Goal: Contribute content: Add original content to the website for others to see

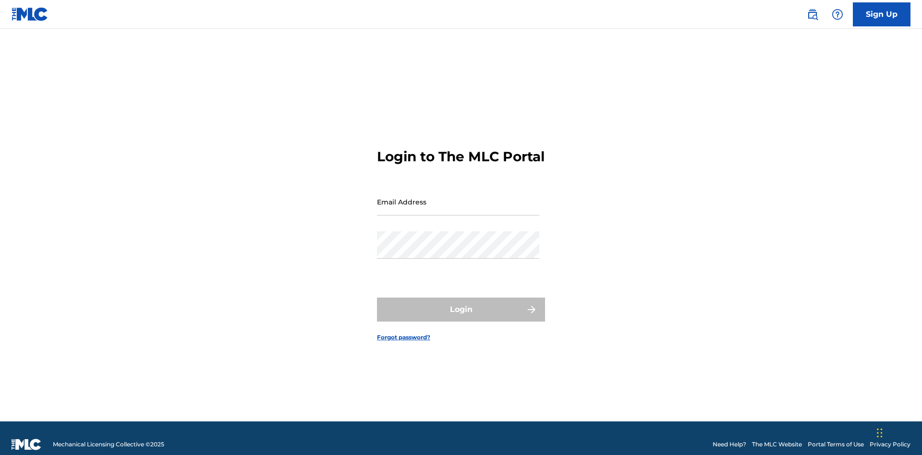
scroll to position [12, 0]
click at [458, 197] on input "Email Address" at bounding box center [458, 201] width 162 height 27
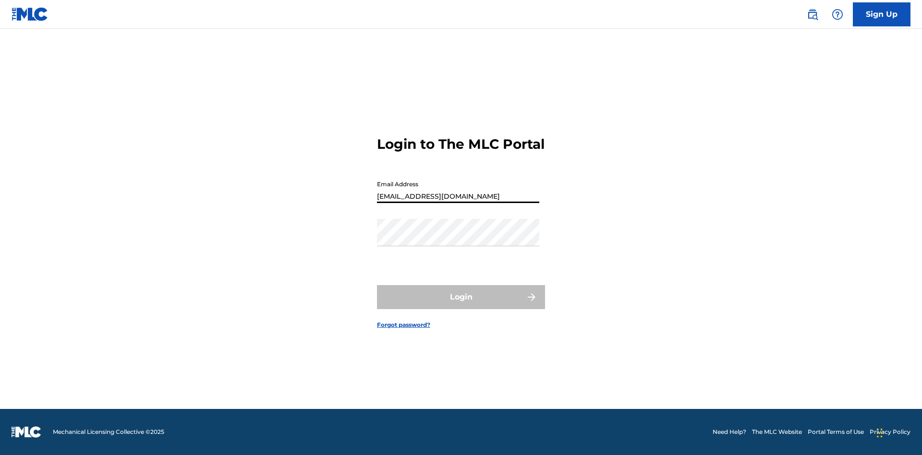
type input "[EMAIL_ADDRESS][DOMAIN_NAME]"
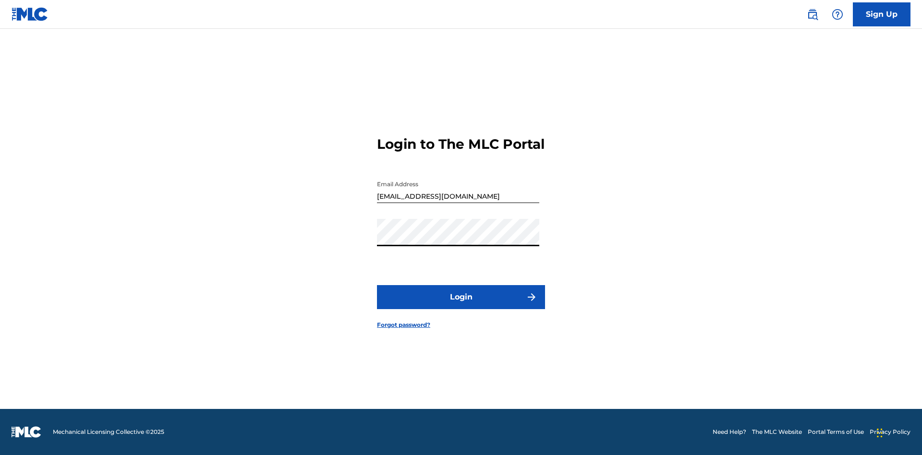
click at [461, 305] on button "Login" at bounding box center [461, 297] width 168 height 24
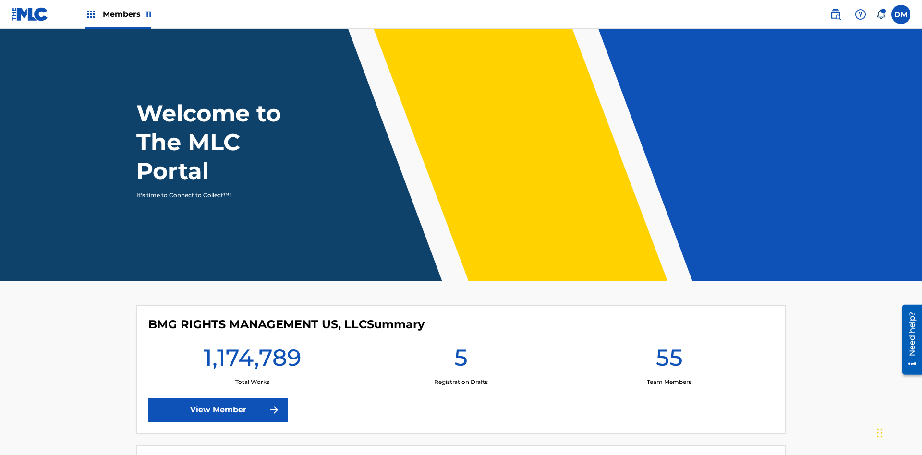
click at [118, 14] on span "Members 11" at bounding box center [127, 14] width 48 height 11
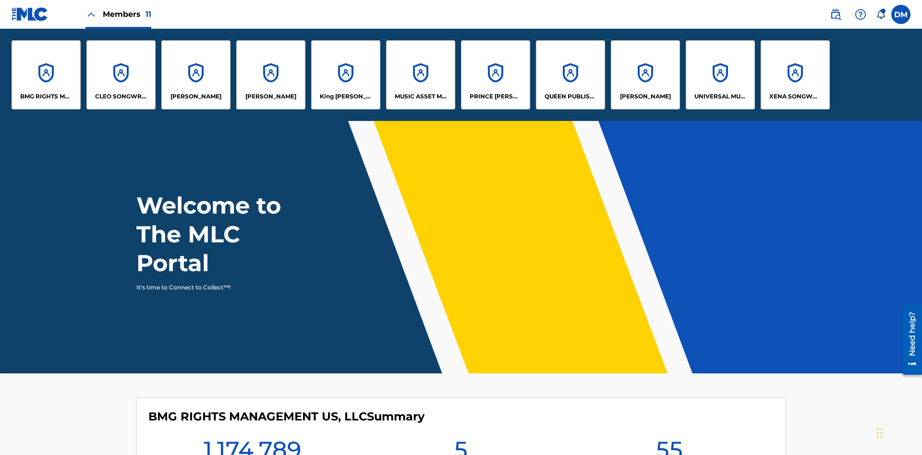
click at [720, 97] on p "UNIVERSAL MUSIC PUB GROUP" at bounding box center [720, 96] width 52 height 9
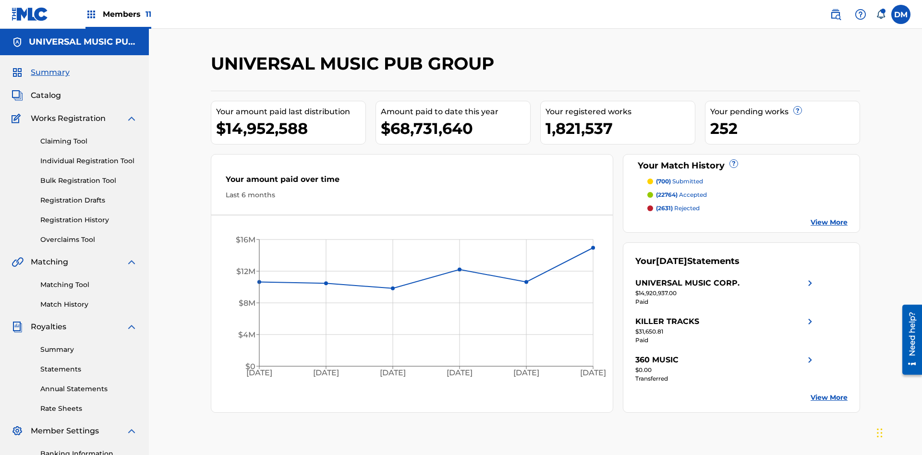
click at [89, 156] on link "Individual Registration Tool" at bounding box center [88, 161] width 97 height 10
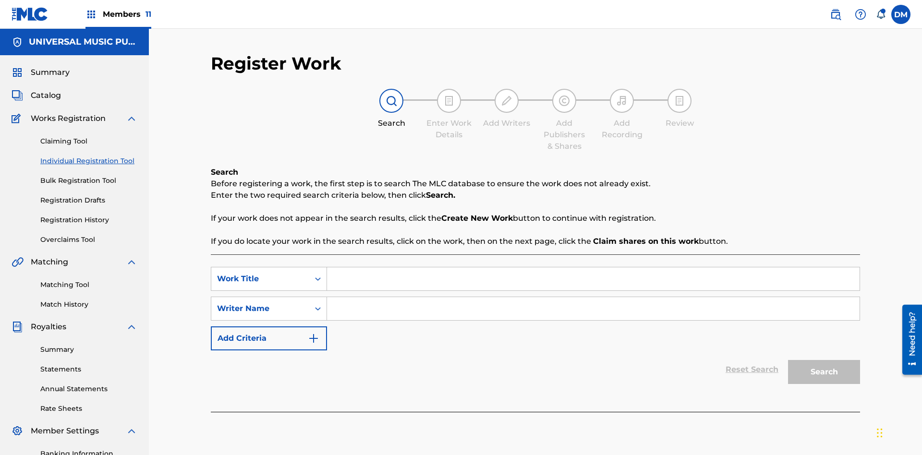
scroll to position [140, 0]
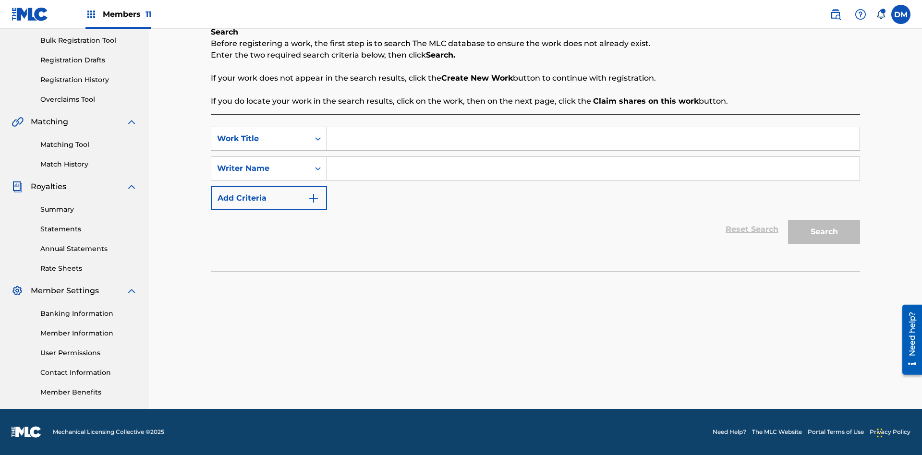
click at [593, 139] on input "Search Form" at bounding box center [593, 138] width 532 height 23
type input "Save At Recordings Page Prior To Adding Recordings"
click at [593, 169] on input "Search Form" at bounding box center [593, 168] width 532 height 23
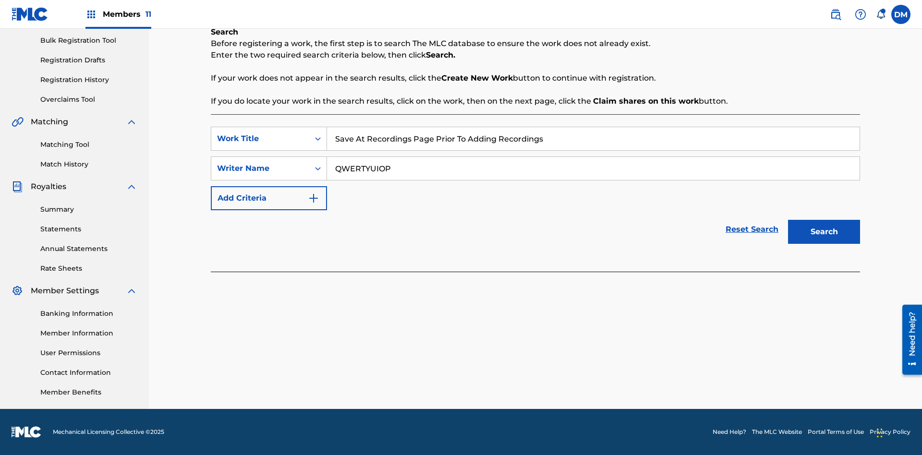
type input "QWERTYUIOP"
click at [824, 232] on button "Search" at bounding box center [824, 232] width 72 height 24
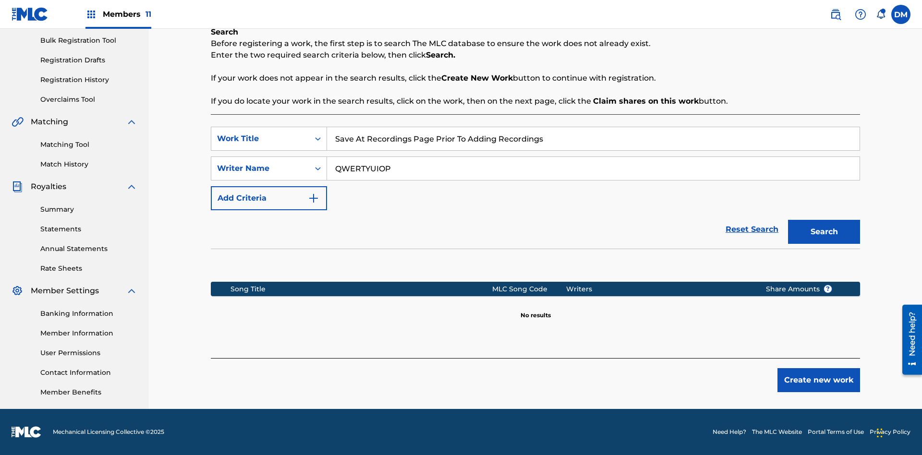
click at [819, 380] on button "Create new work" at bounding box center [818, 380] width 83 height 24
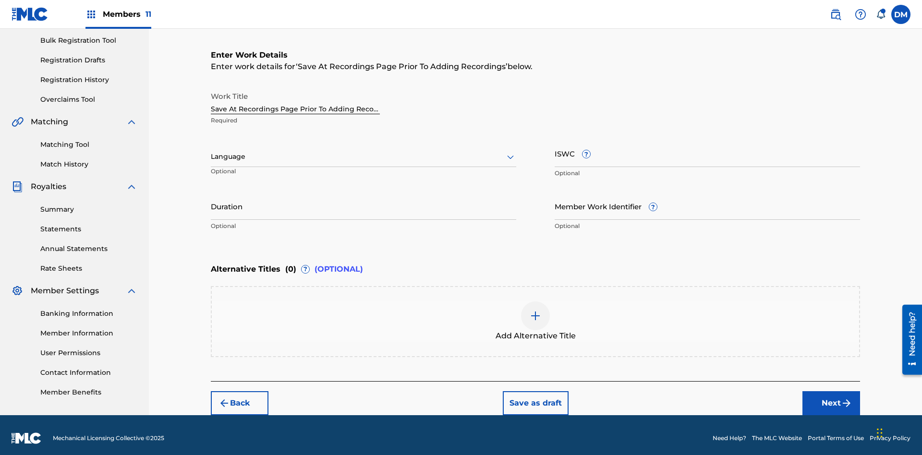
click at [363, 200] on input "Duration" at bounding box center [363, 206] width 305 height 27
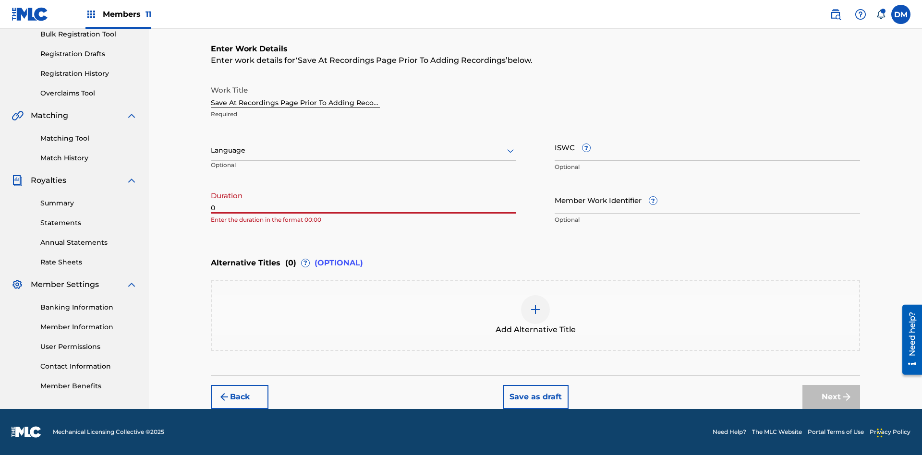
click at [363, 200] on input "0" at bounding box center [363, 199] width 305 height 27
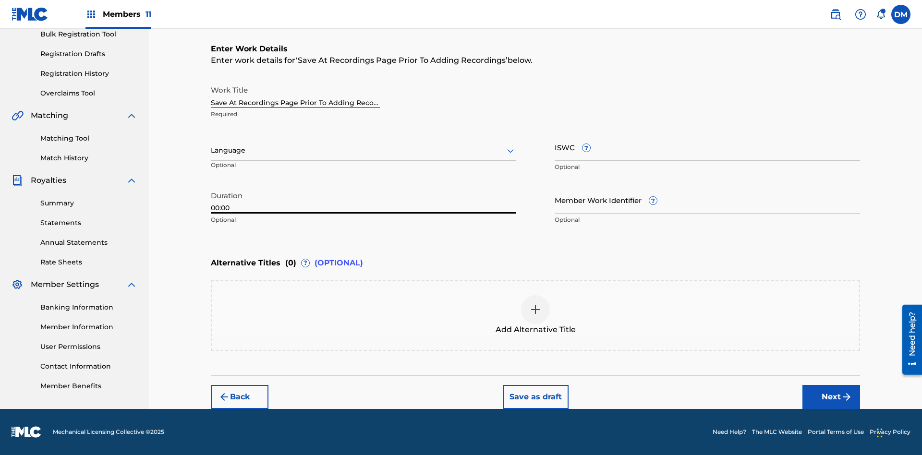
type input "00:00"
click at [510, 151] on icon at bounding box center [511, 151] width 12 height 12
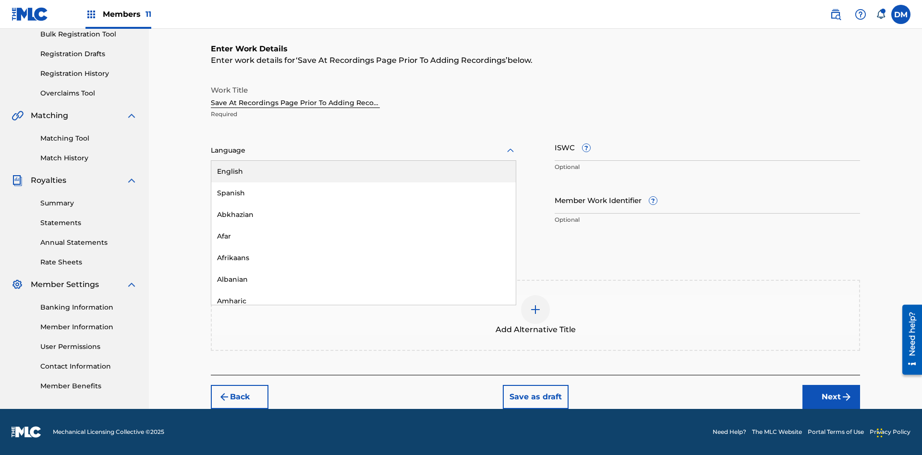
click at [363, 236] on div "Afar" at bounding box center [363, 237] width 304 height 22
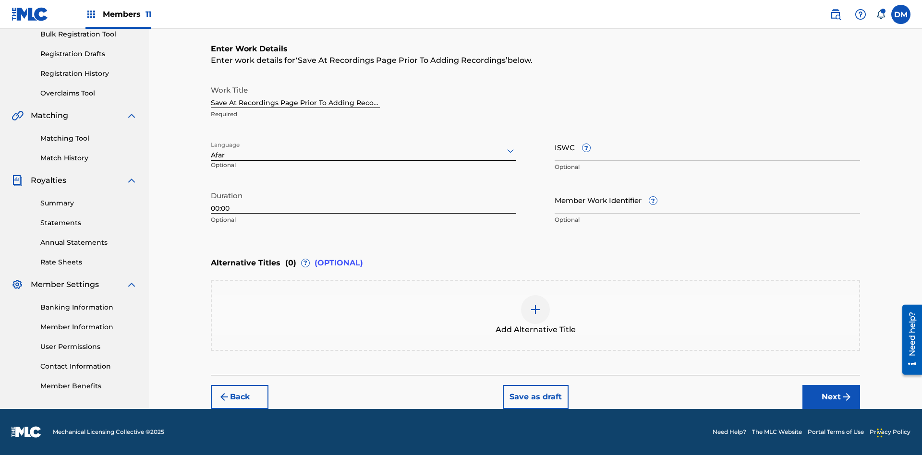
click at [707, 200] on input "Member Work Identifier ?" at bounding box center [707, 199] width 305 height 27
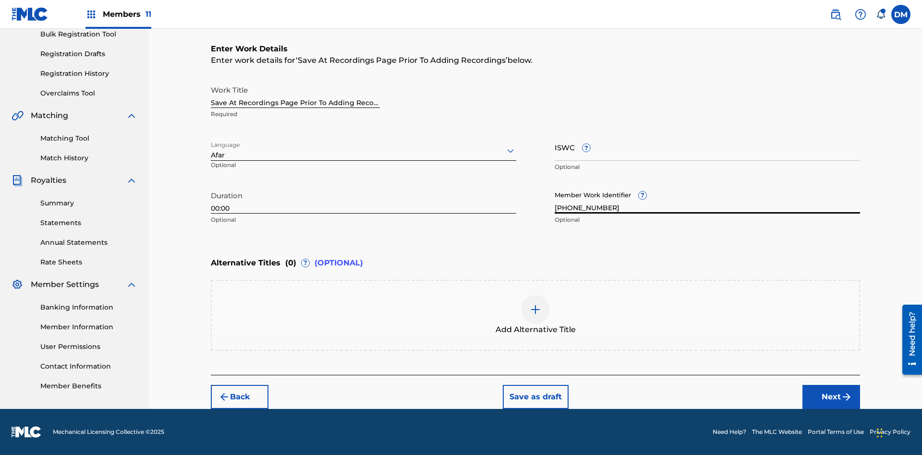
type input "[PHONE_NUMBER]"
click at [707, 147] on input "ISWC ?" at bounding box center [707, 146] width 305 height 27
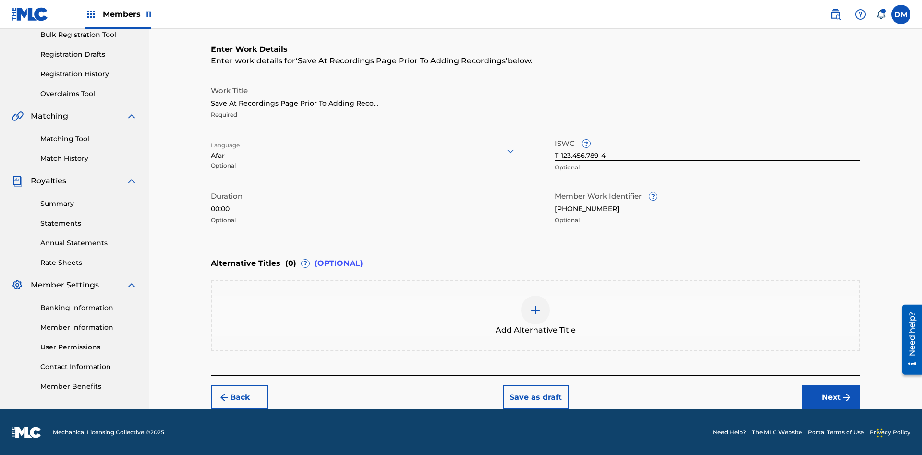
type input "T-123.456.789-4"
click at [535, 315] on img at bounding box center [536, 310] width 12 height 12
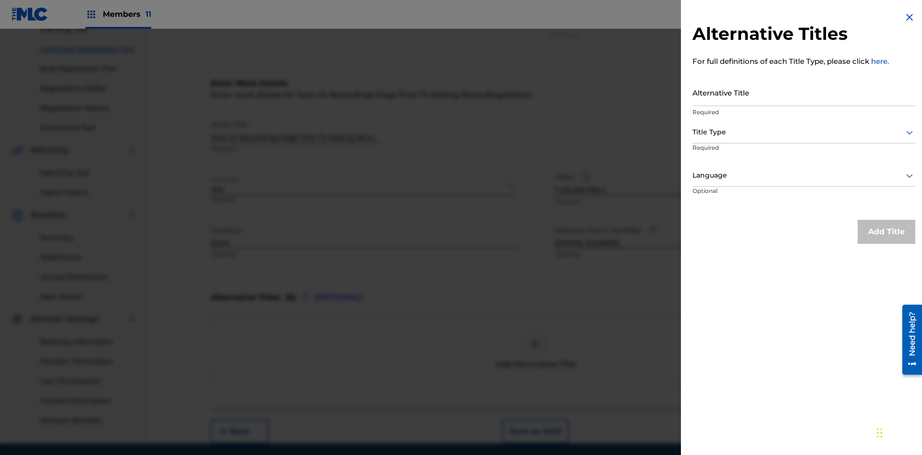
click at [804, 92] on input "Alternative Title" at bounding box center [803, 92] width 223 height 27
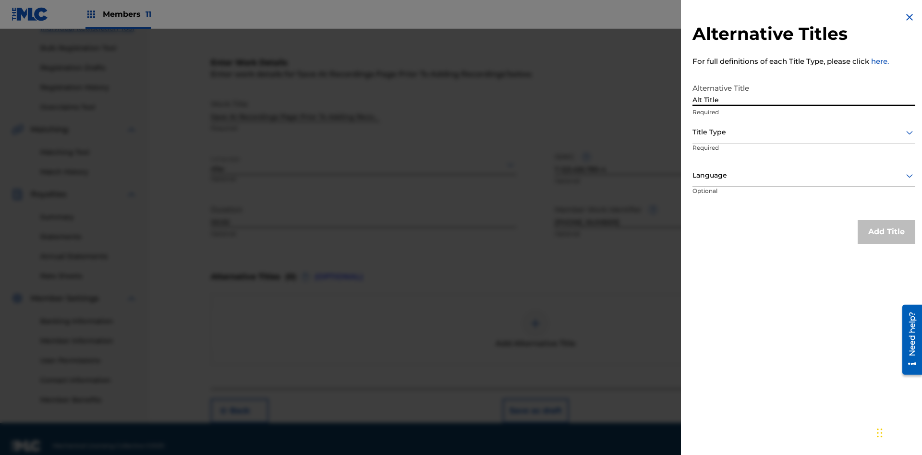
type input "Alt Title"
click at [804, 132] on div at bounding box center [803, 132] width 223 height 12
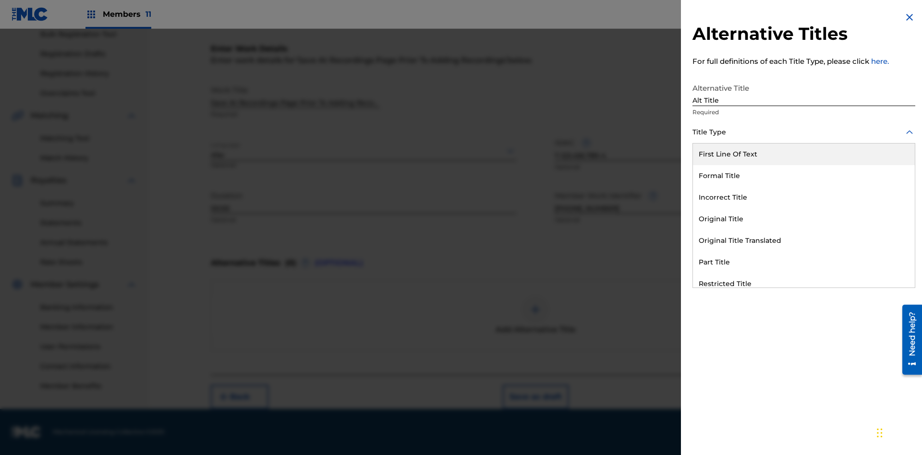
click at [804, 219] on div "Original Title" at bounding box center [804, 219] width 222 height 22
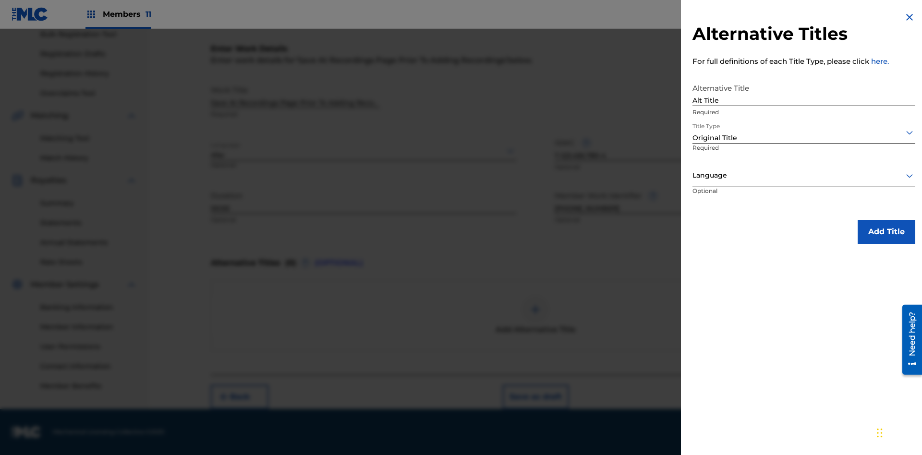
click at [804, 175] on div at bounding box center [803, 175] width 223 height 12
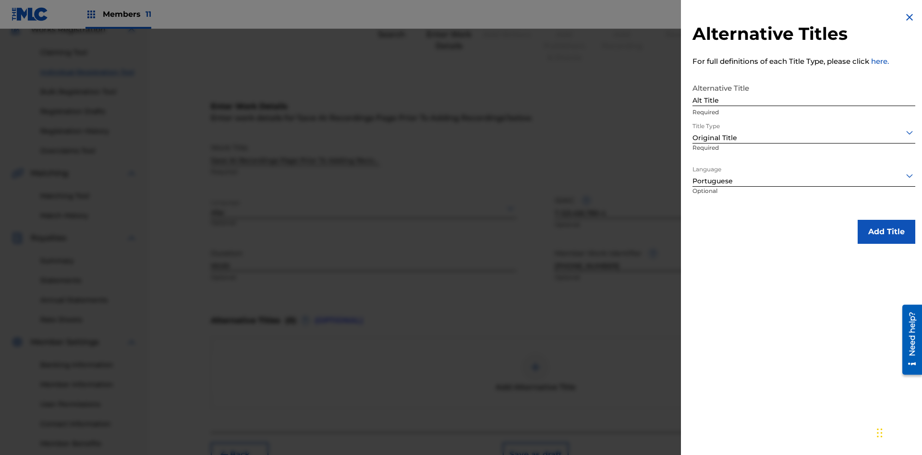
click at [886, 231] on button "Add Title" at bounding box center [887, 232] width 58 height 24
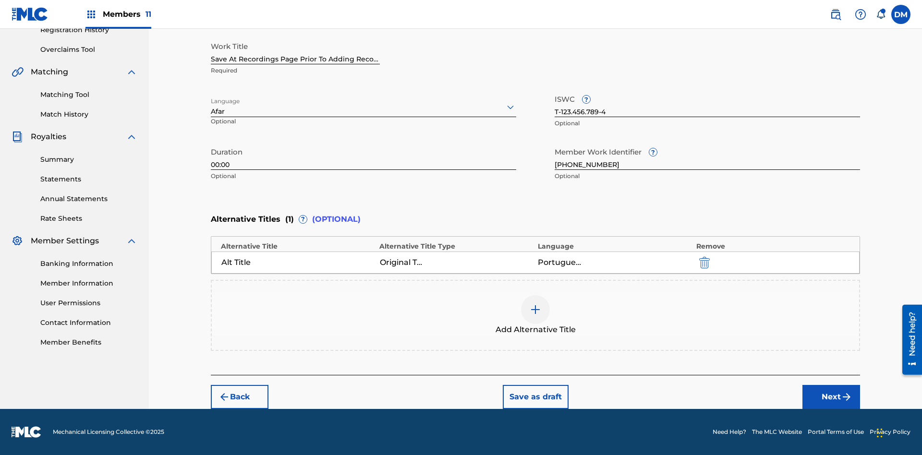
click at [831, 397] on button "Next" at bounding box center [831, 397] width 58 height 24
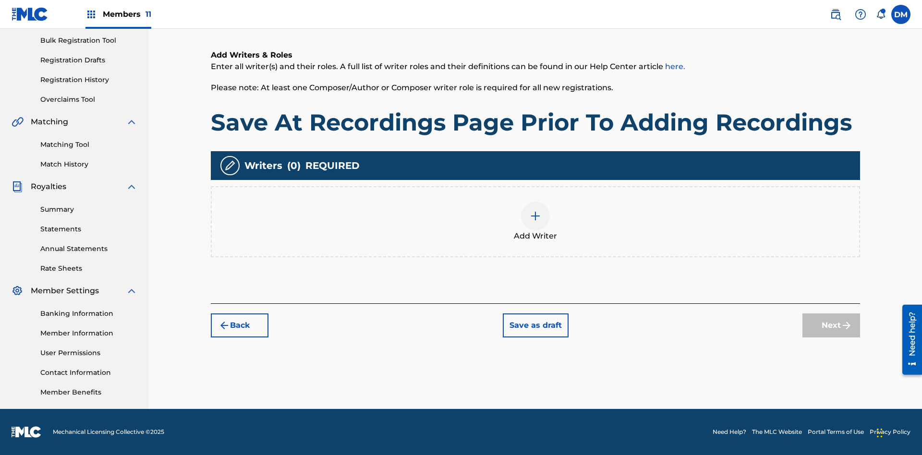
click at [535, 221] on img at bounding box center [536, 216] width 12 height 12
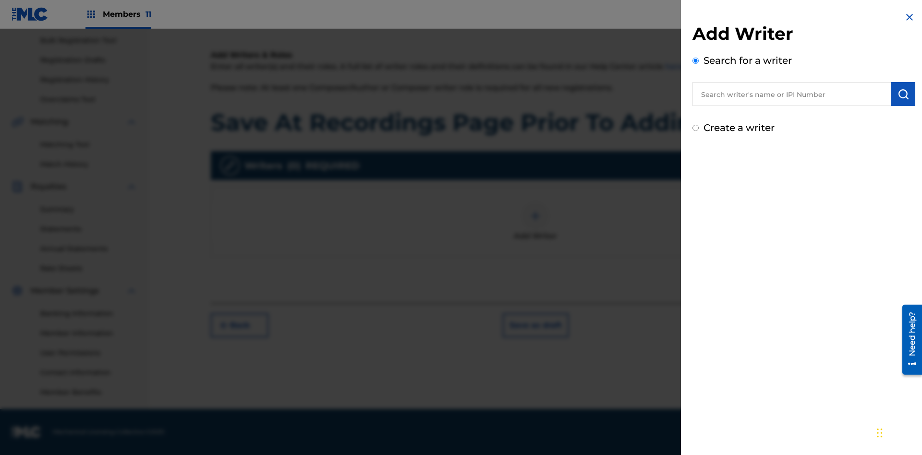
click at [792, 94] on input "text" at bounding box center [791, 94] width 199 height 24
type input "[PERSON_NAME]"
click at [903, 94] on img "submit" at bounding box center [903, 94] width 12 height 12
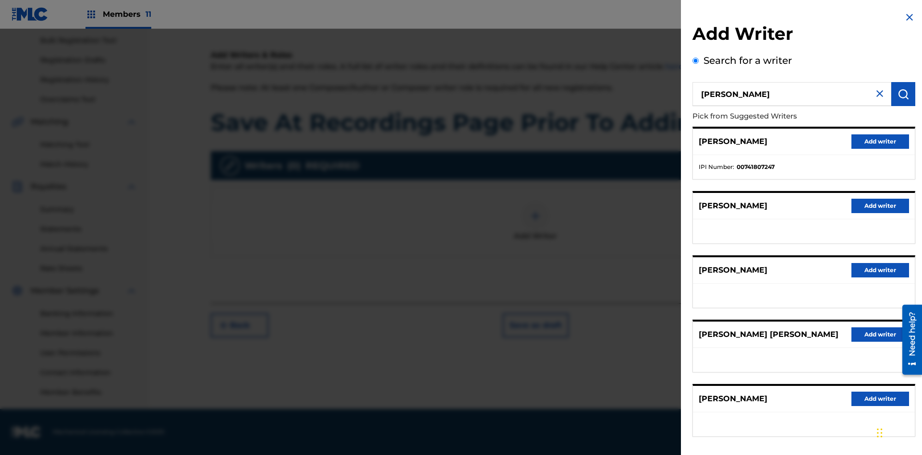
click at [880, 141] on button "Add writer" at bounding box center [880, 141] width 58 height 14
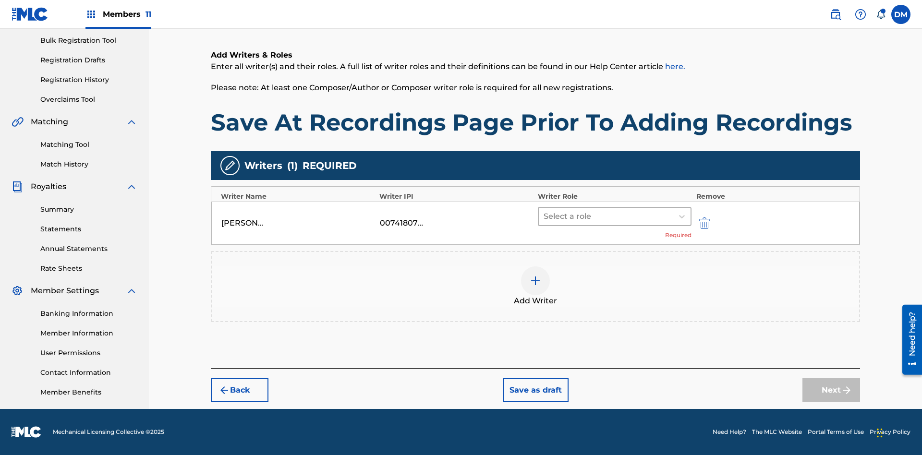
click at [544, 216] on input "text" at bounding box center [545, 217] width 2 height 12
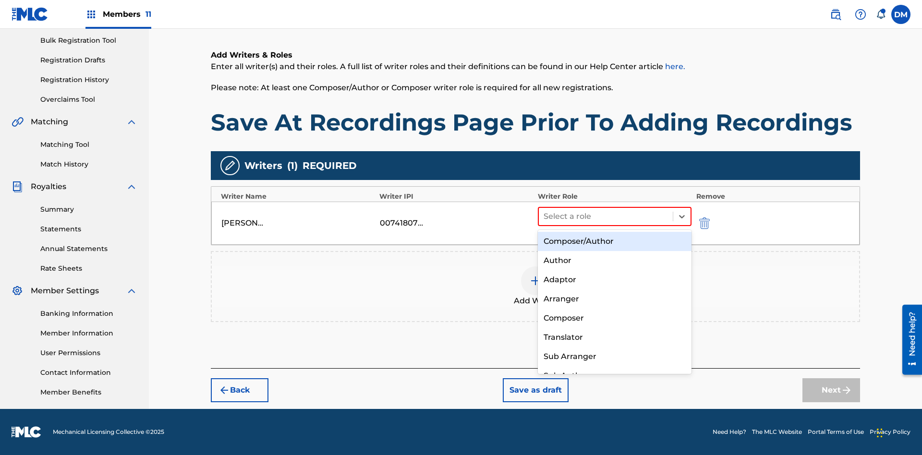
click at [614, 318] on div "Composer" at bounding box center [615, 318] width 154 height 19
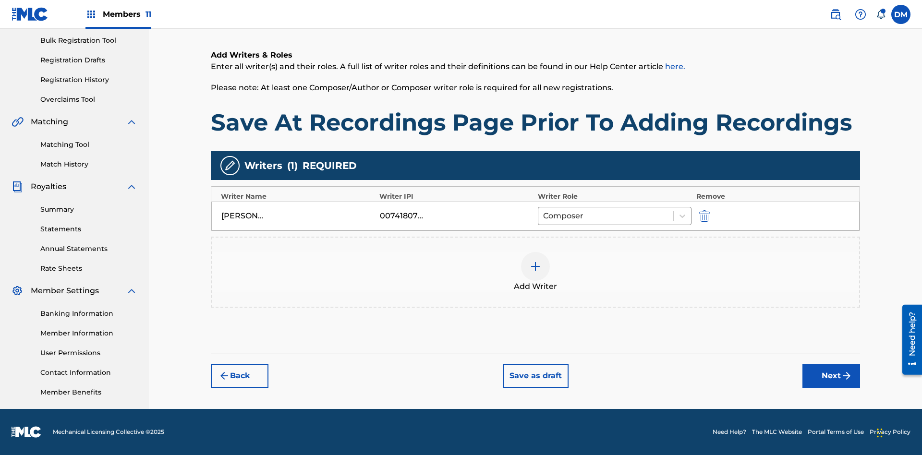
click at [831, 376] on button "Next" at bounding box center [831, 376] width 58 height 24
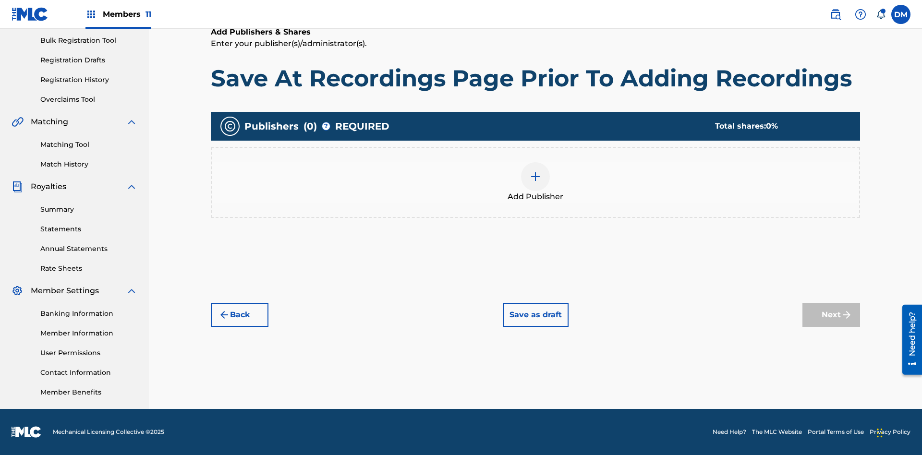
click at [535, 176] on img at bounding box center [536, 177] width 12 height 12
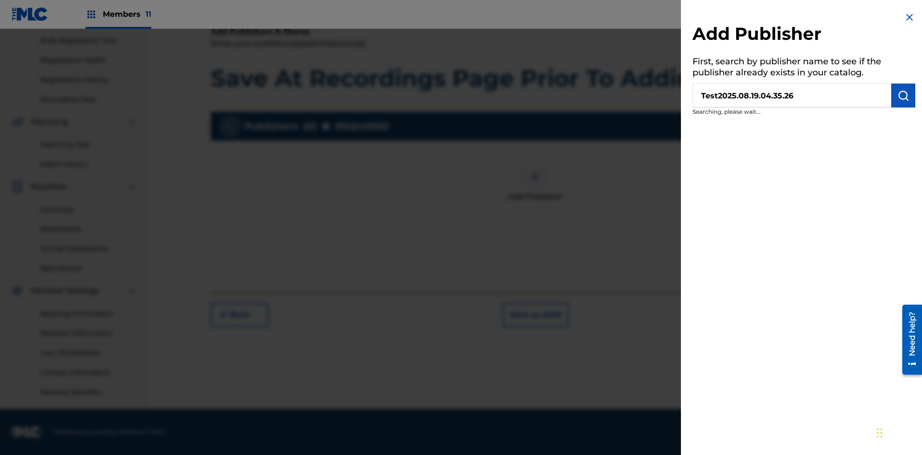
type input "Test2025.08.19.04.35.26"
click at [903, 96] on img "submit" at bounding box center [903, 96] width 12 height 12
click at [875, 164] on button "Create Publisher" at bounding box center [875, 165] width 82 height 24
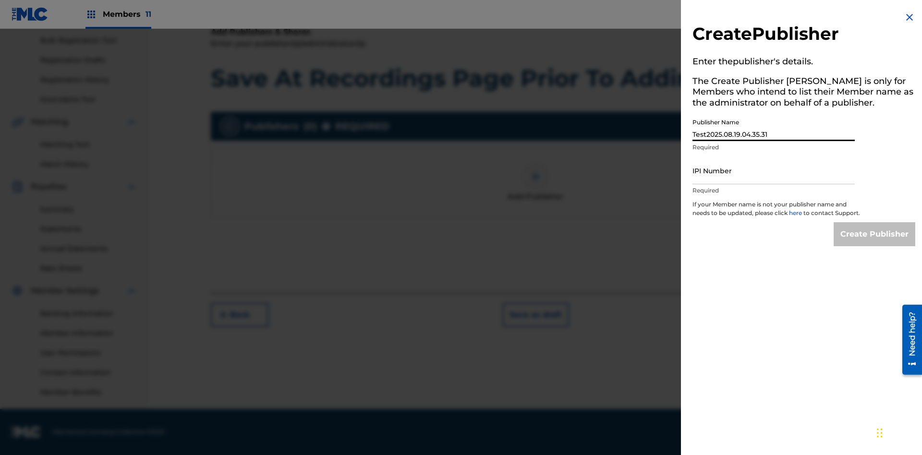
click at [774, 170] on input "IPI Number" at bounding box center [773, 170] width 162 height 27
click at [875, 243] on input "Create Publisher" at bounding box center [875, 234] width 82 height 24
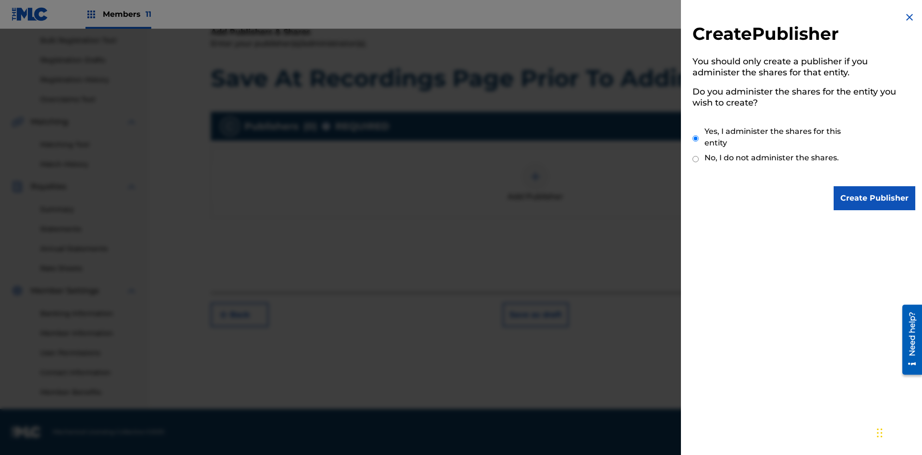
click at [696, 138] on input "Yes, I administer the shares for this entity" at bounding box center [695, 138] width 6 height 21
click at [875, 198] on input "Create Publisher" at bounding box center [875, 198] width 82 height 24
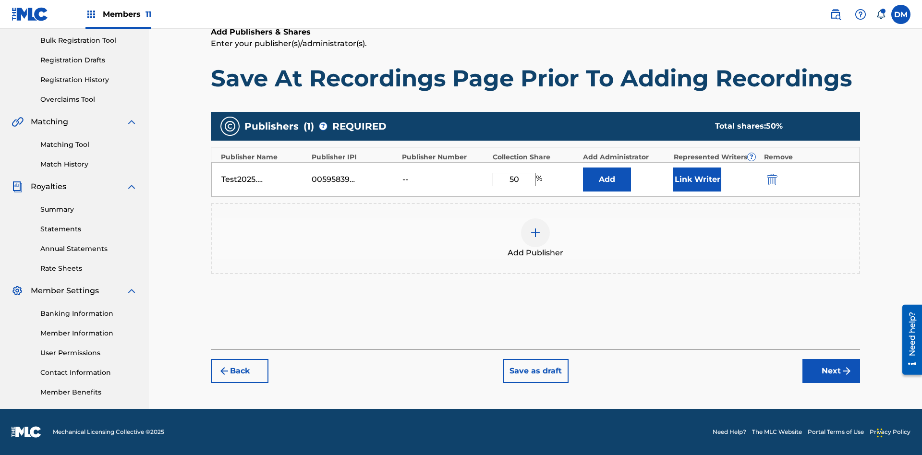
type input "50"
click at [697, 179] on button "Link Writer" at bounding box center [697, 180] width 48 height 24
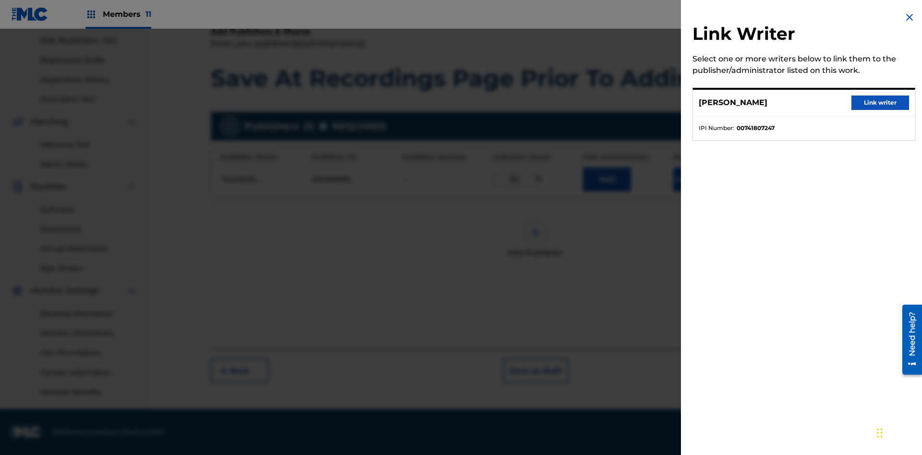
click at [880, 103] on button "Link writer" at bounding box center [880, 103] width 58 height 14
click at [697, 192] on button "Link Writer" at bounding box center [697, 180] width 48 height 24
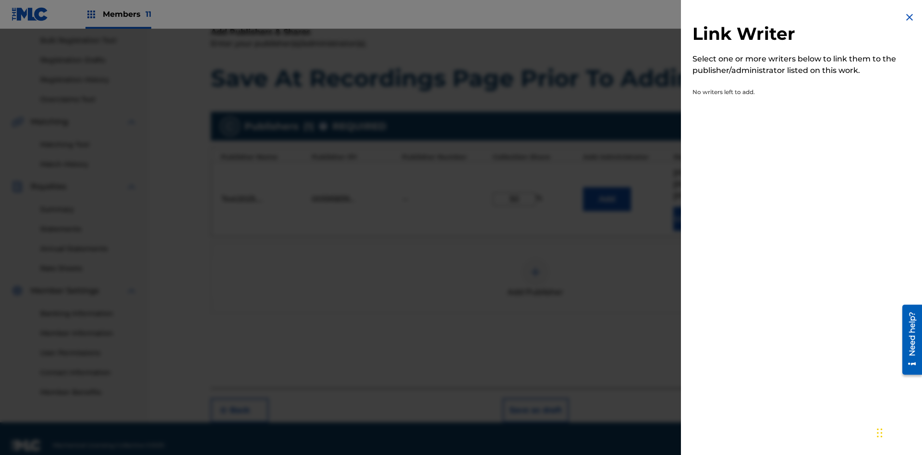
click at [909, 17] on img at bounding box center [910, 18] width 12 height 12
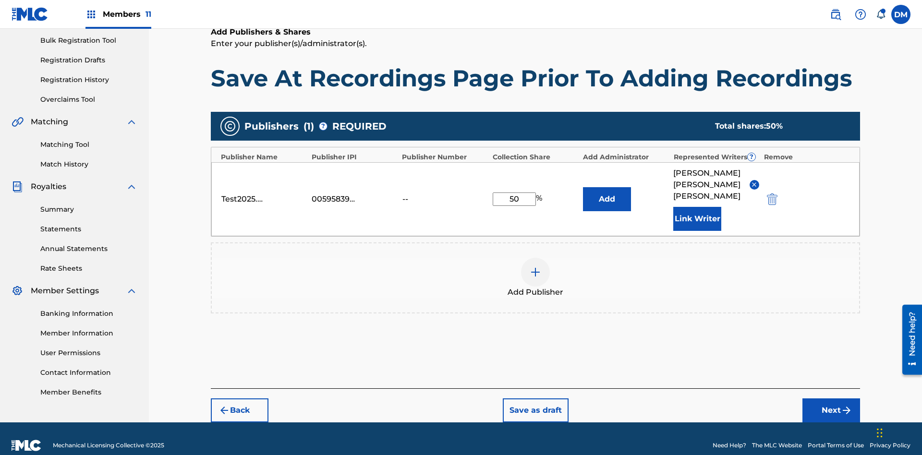
click at [607, 191] on button "Add" at bounding box center [607, 199] width 48 height 24
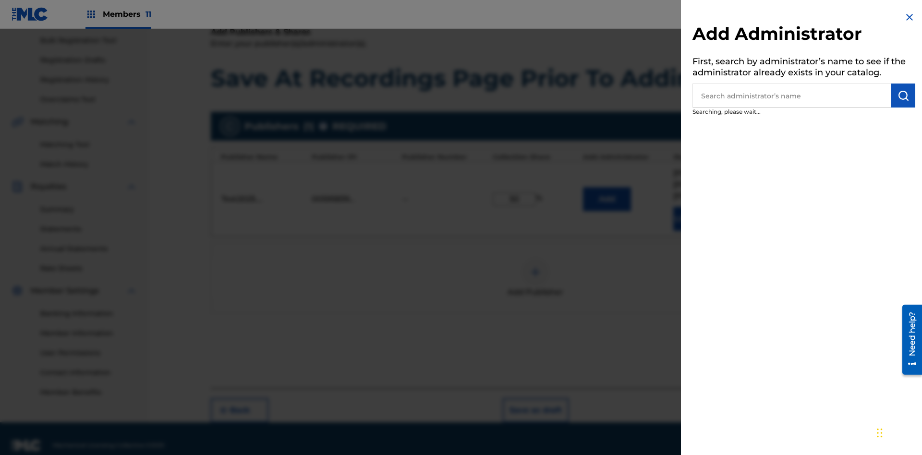
click at [792, 96] on input "text" at bounding box center [791, 96] width 199 height 24
type input "Test2025.08.19.04.35.52"
click at [903, 96] on img "submit" at bounding box center [903, 96] width 12 height 12
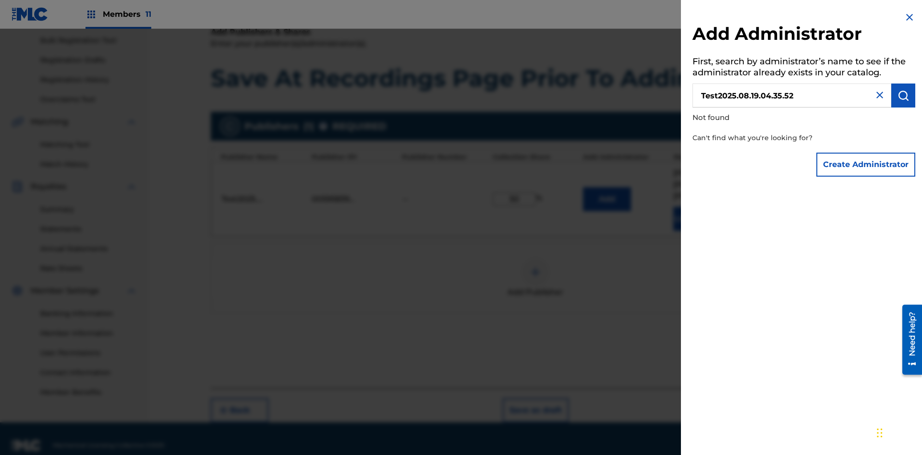
click at [866, 164] on button "Create Administrator" at bounding box center [865, 165] width 99 height 24
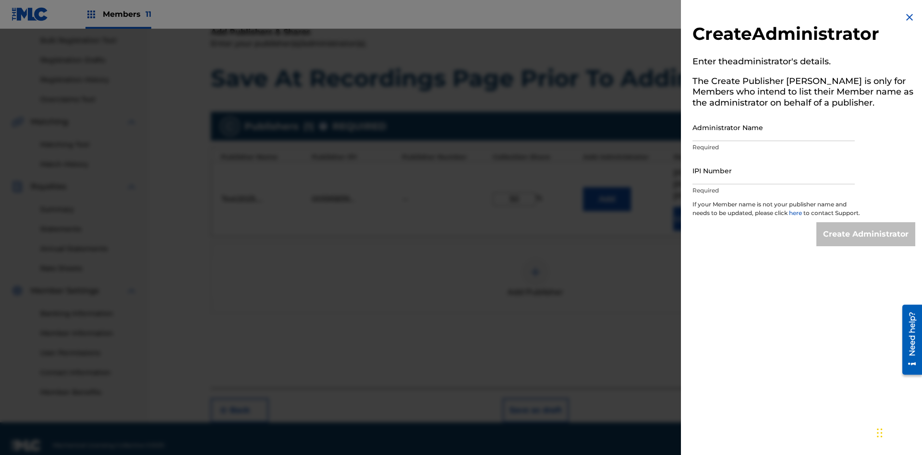
click at [774, 127] on input "Administrator Name" at bounding box center [773, 127] width 162 height 27
type input "Test2025.08.19.04.35.57"
click at [774, 170] on input "IPI Number" at bounding box center [773, 170] width 162 height 27
type input "00595839777"
click at [866, 243] on input "Create Administrator" at bounding box center [865, 234] width 99 height 24
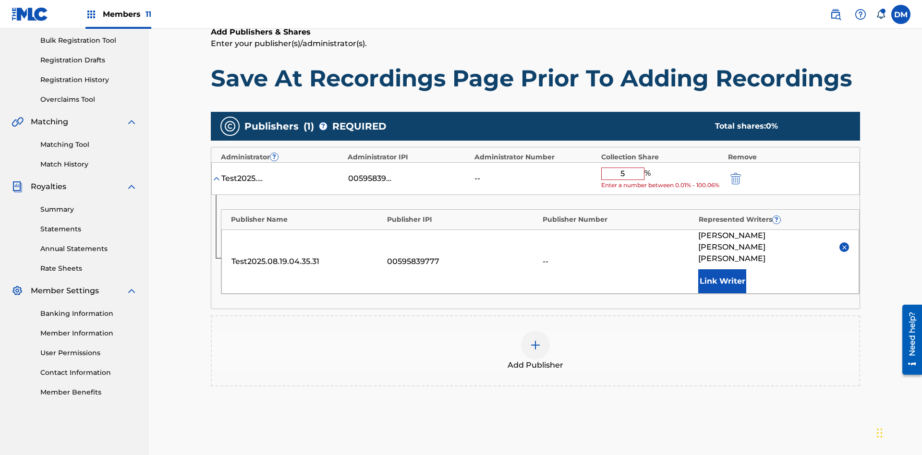
type input "50"
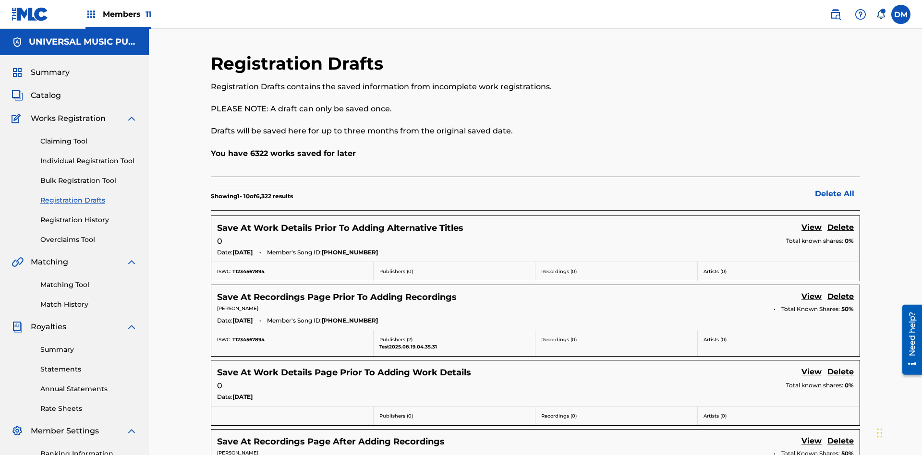
click at [811, 291] on link "View" at bounding box center [811, 297] width 20 height 13
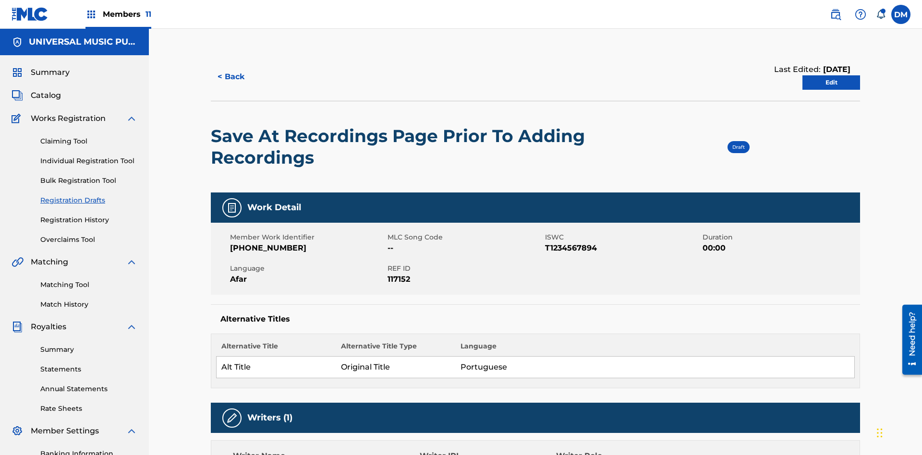
click at [831, 75] on link "Edit" at bounding box center [831, 82] width 58 height 14
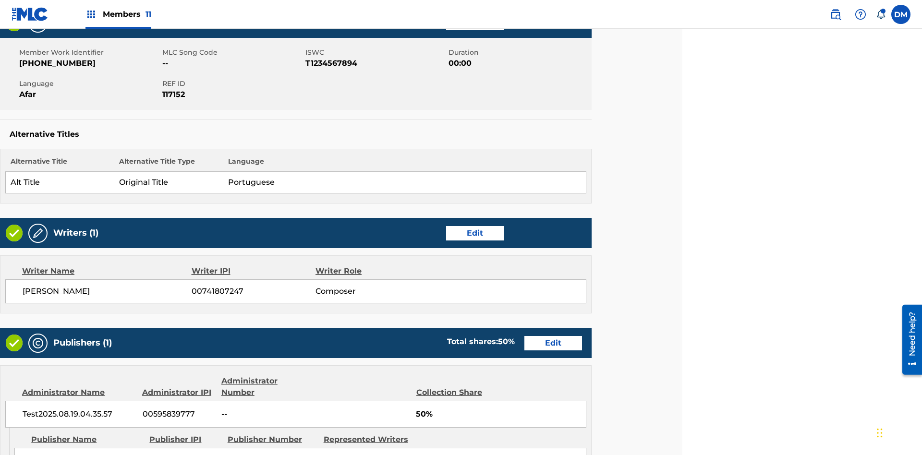
scroll to position [265, 240]
